Goal: Task Accomplishment & Management: Use online tool/utility

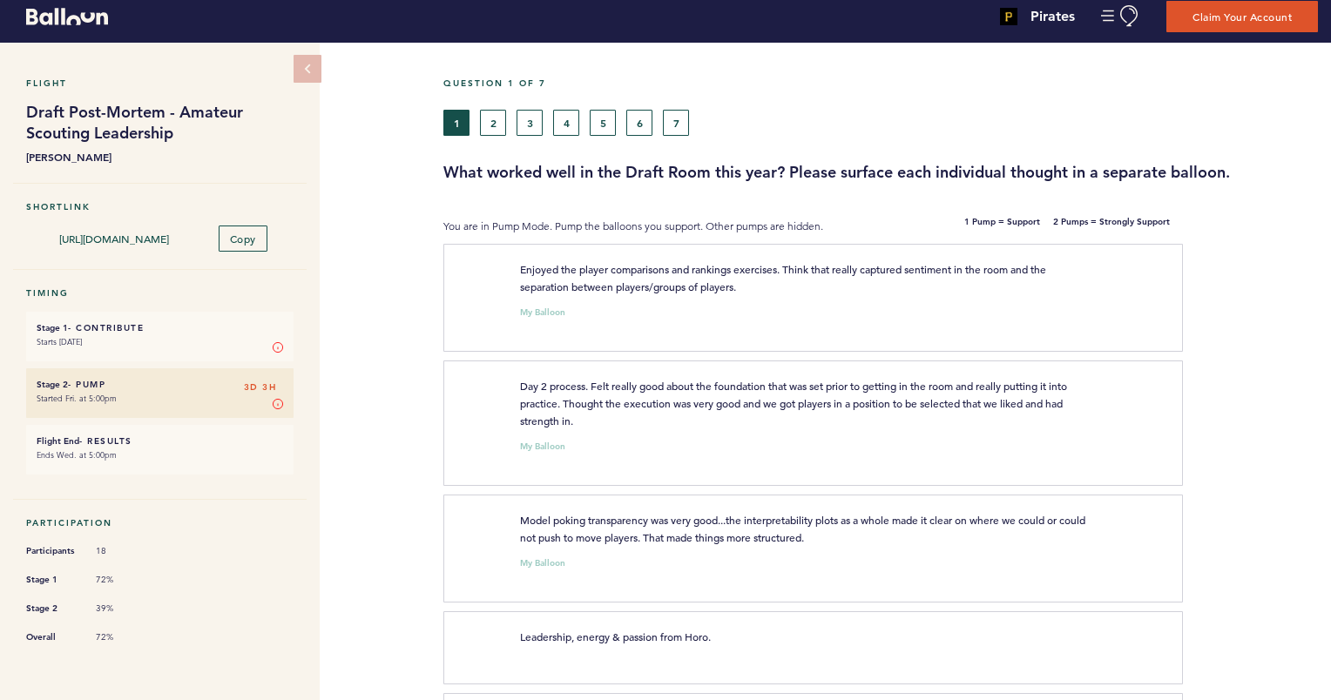
scroll to position [10, 0]
click at [493, 117] on button "2" at bounding box center [493, 123] width 26 height 26
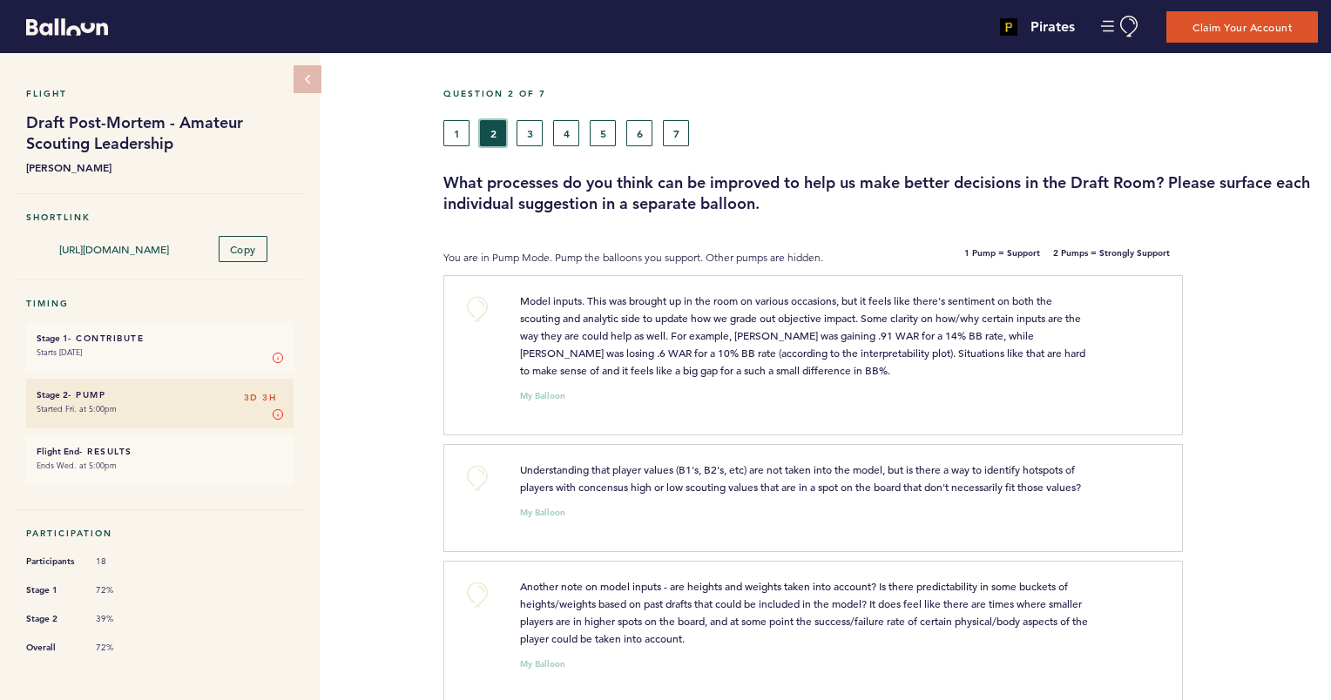
scroll to position [14, 0]
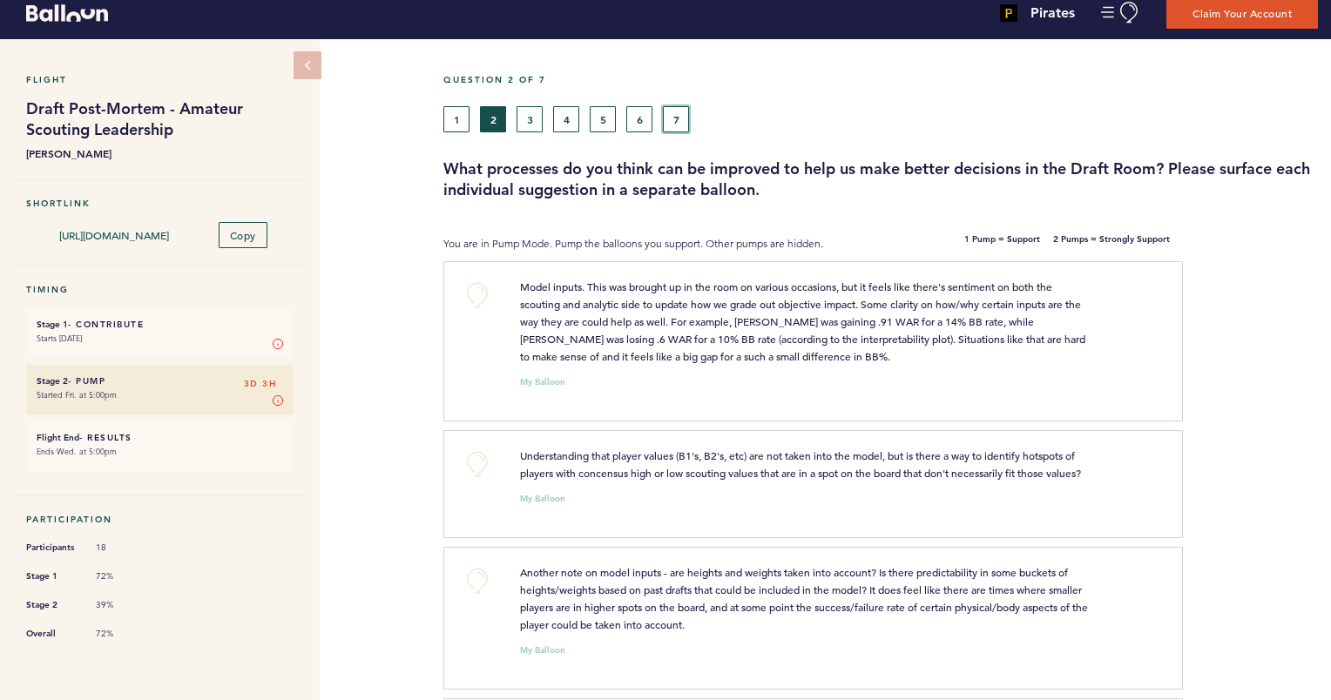
click at [672, 122] on button "7" at bounding box center [676, 119] width 26 height 26
